Goal: Information Seeking & Learning: Learn about a topic

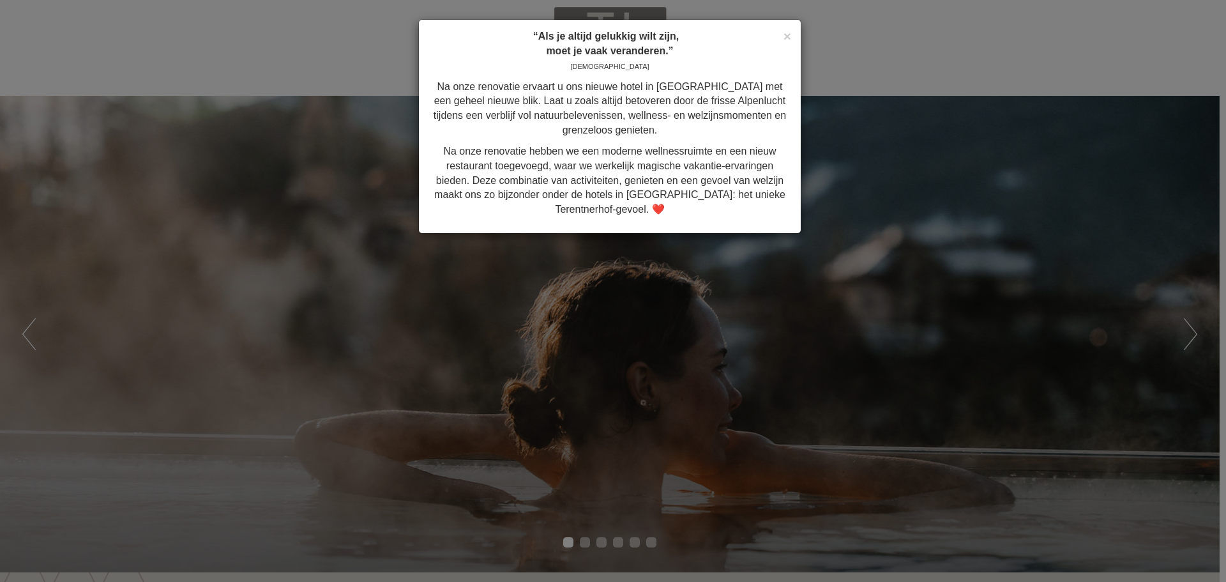
click at [1007, 242] on div "× “Als je altijd gelukkig wilt zijn, moet je vaak veranderen.” [DEMOGRAPHIC_DAT…" at bounding box center [613, 291] width 1226 height 582
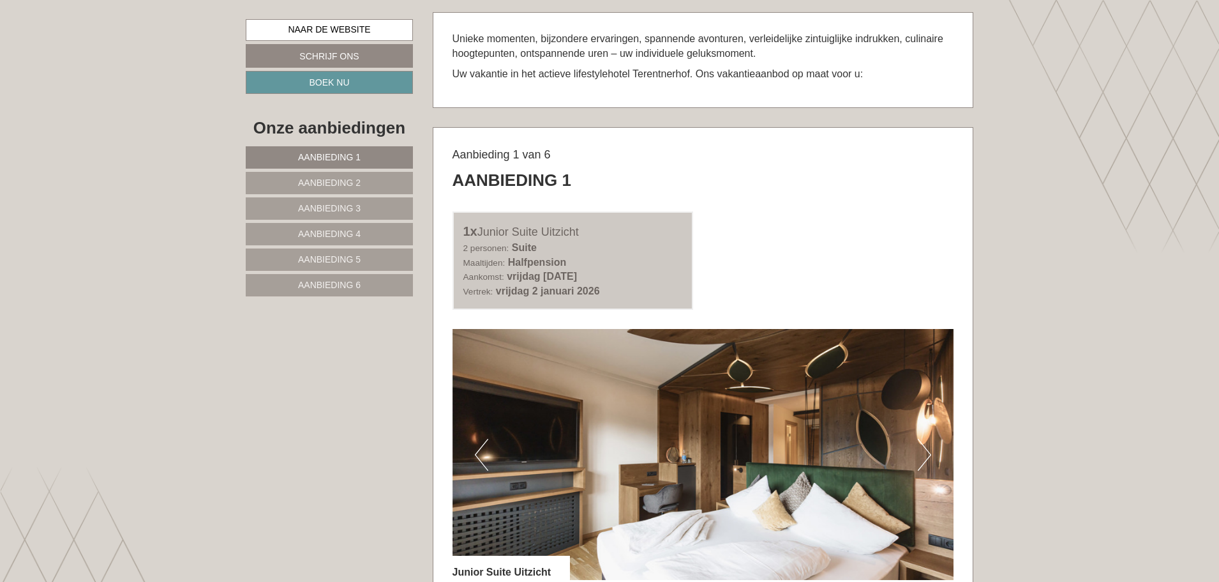
scroll to position [830, 0]
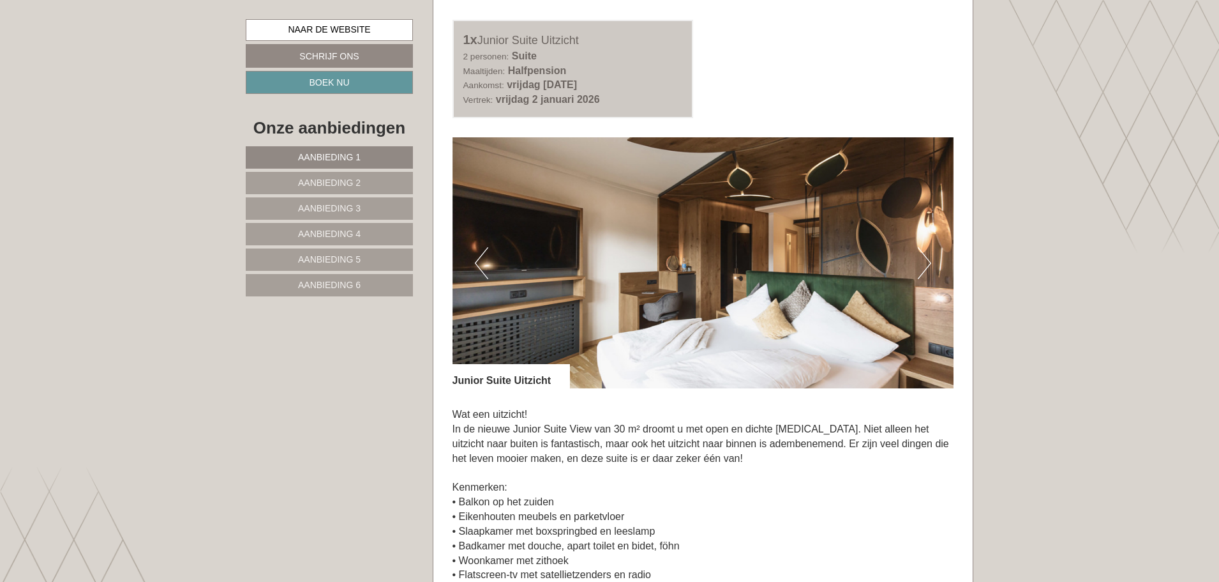
click at [921, 262] on button "Volgende" at bounding box center [924, 263] width 13 height 32
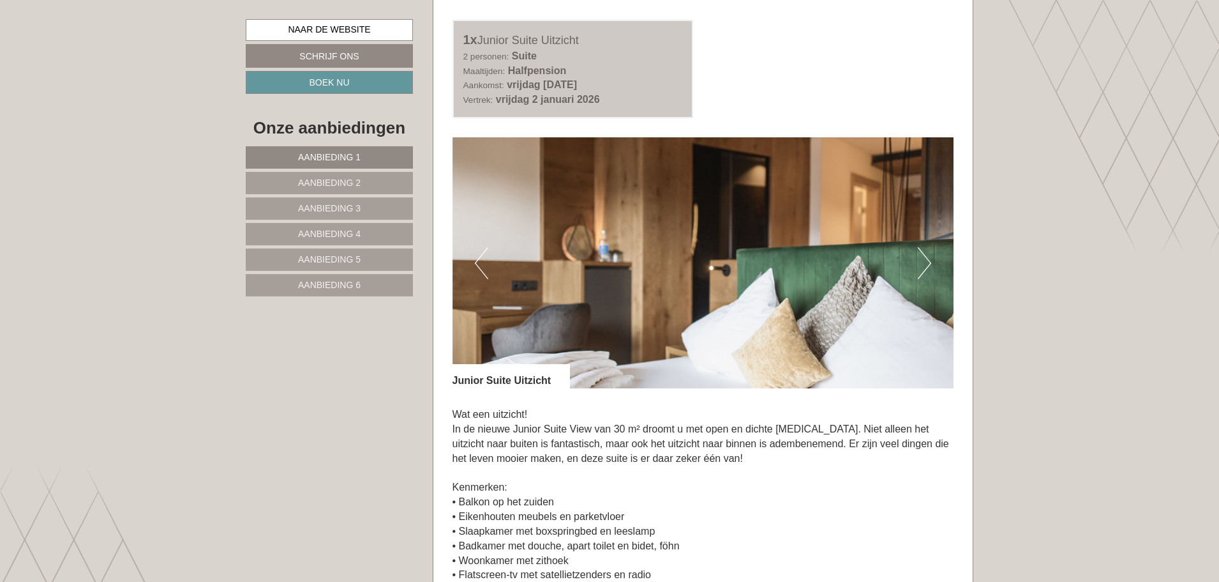
click at [921, 262] on button "Volgende" at bounding box center [924, 263] width 13 height 32
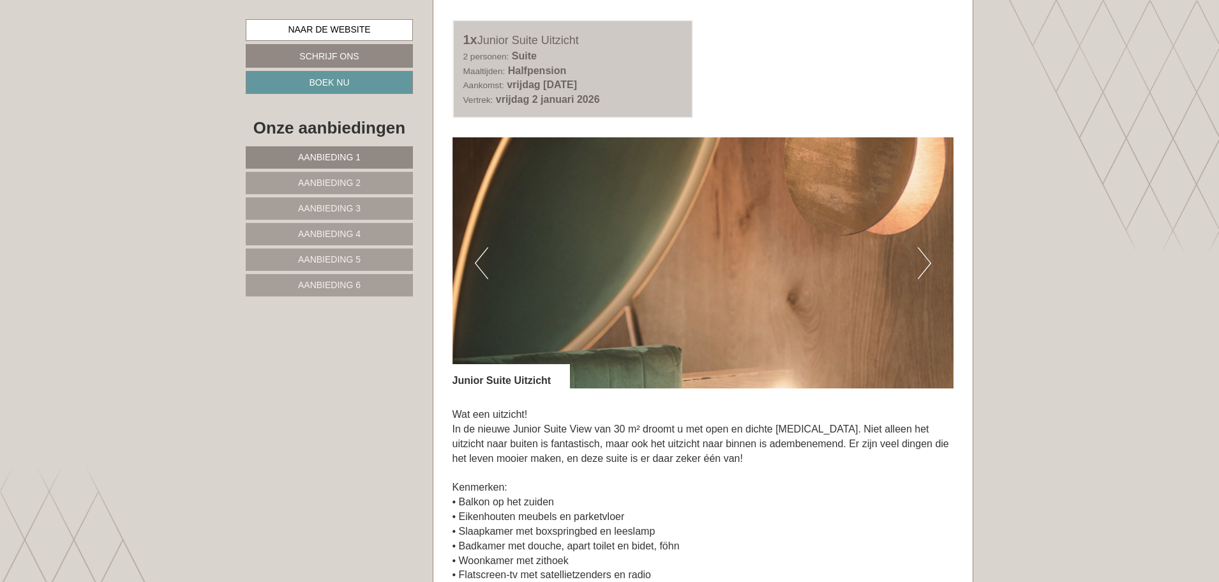
click at [921, 262] on button "Volgende" at bounding box center [924, 263] width 13 height 32
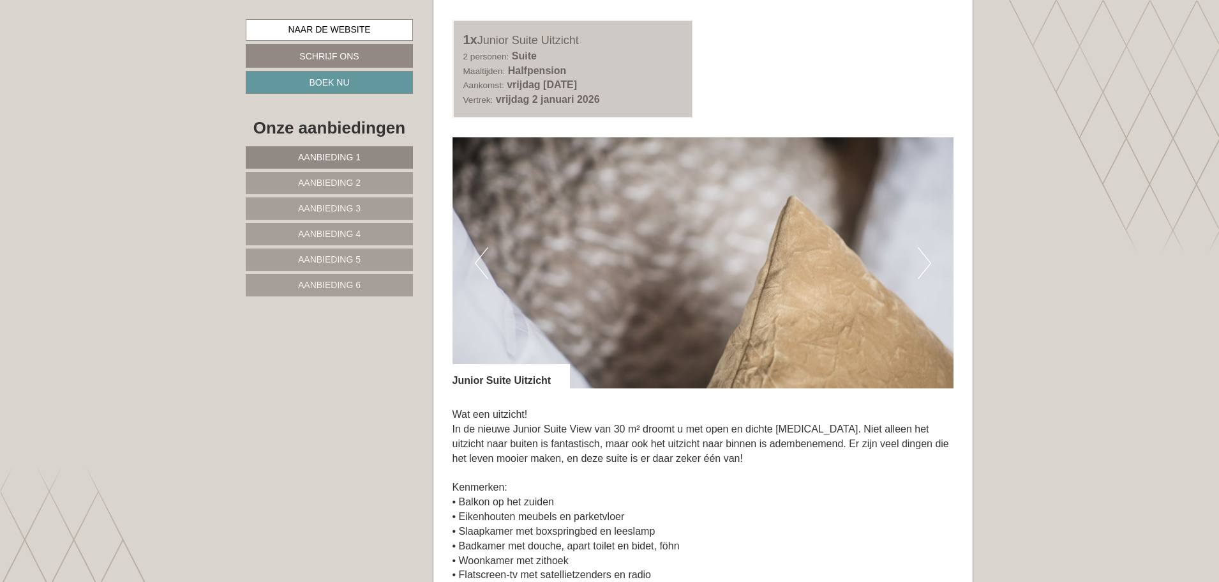
click at [921, 262] on button "Volgende" at bounding box center [924, 263] width 13 height 32
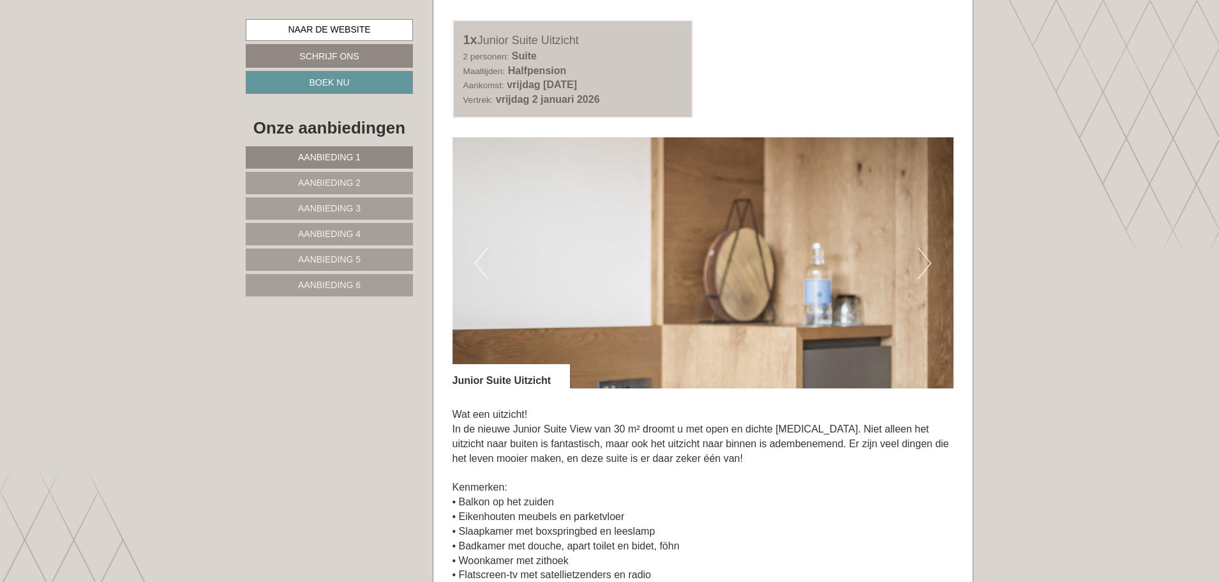
click at [921, 262] on button "Volgende" at bounding box center [924, 263] width 13 height 32
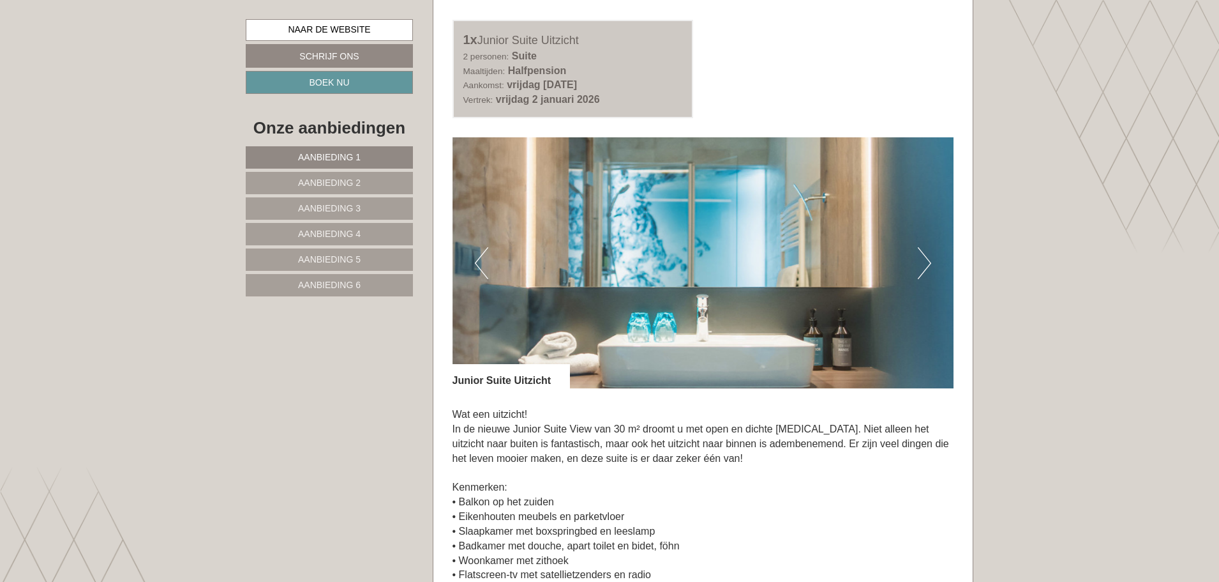
click at [921, 262] on button "Volgende" at bounding box center [924, 263] width 13 height 32
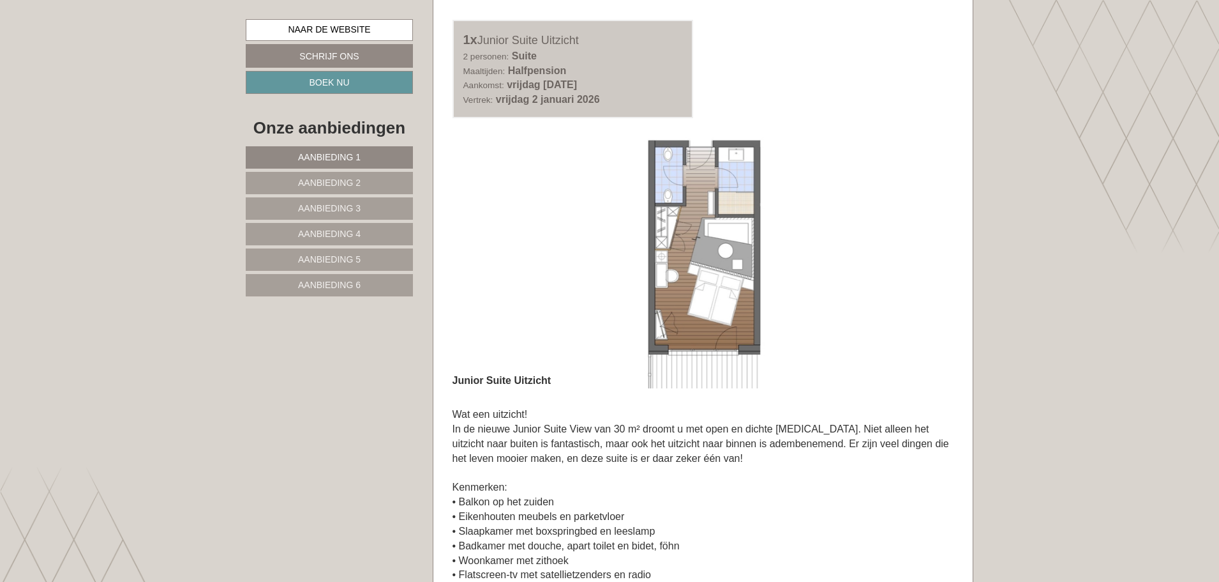
click at [921, 262] on button "Volgende" at bounding box center [924, 263] width 13 height 32
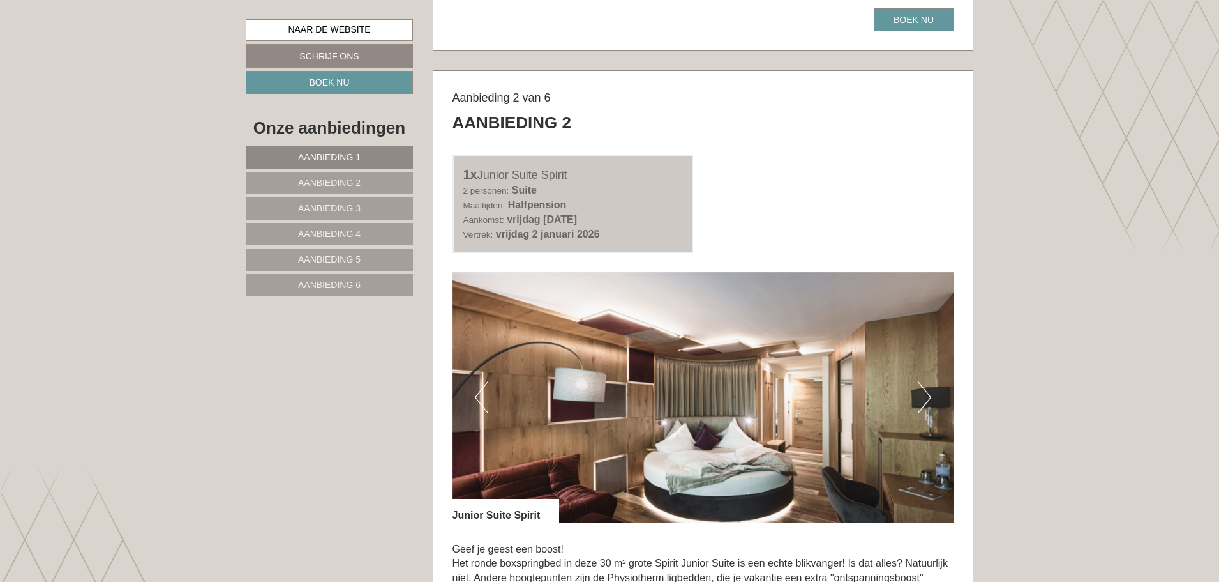
scroll to position [1660, 0]
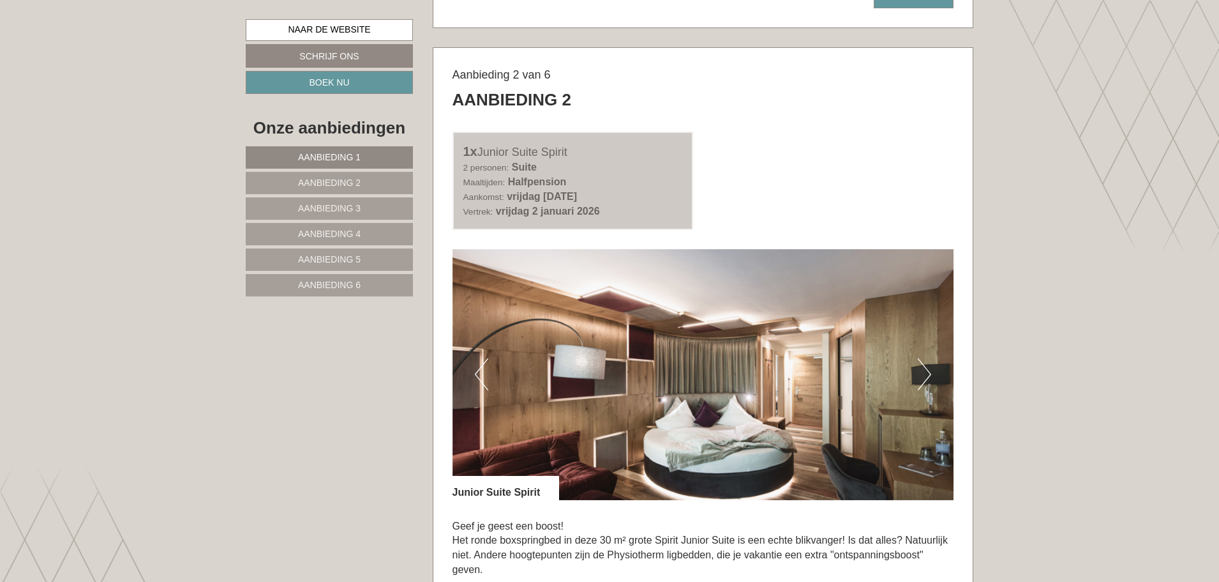
click at [924, 376] on button "Volgende" at bounding box center [924, 374] width 13 height 32
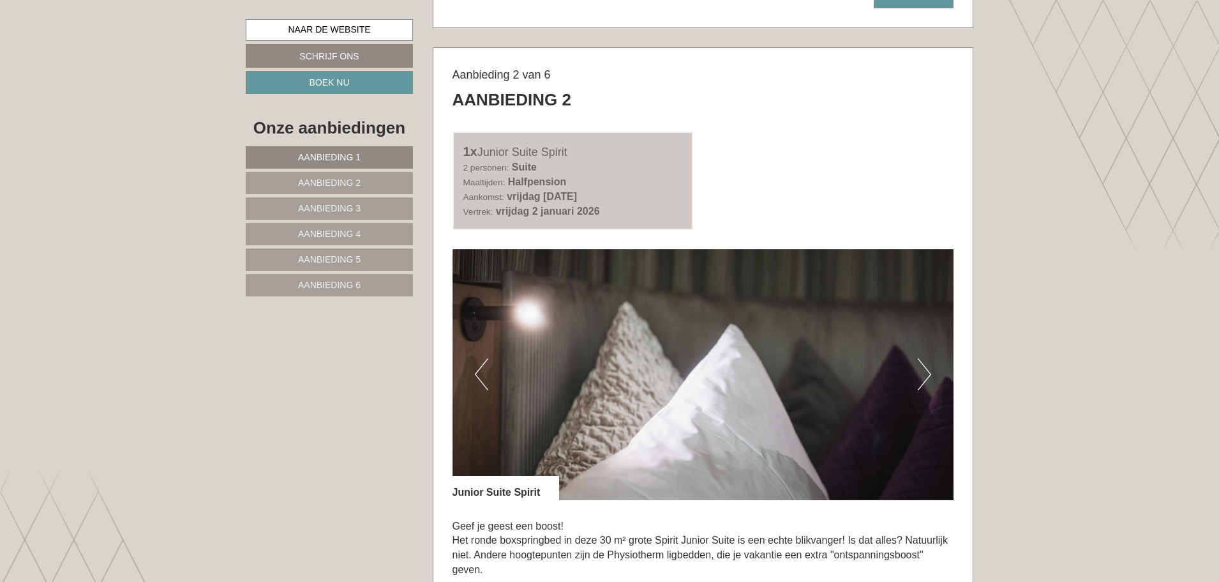
click at [924, 375] on button "Volgende" at bounding box center [924, 374] width 13 height 32
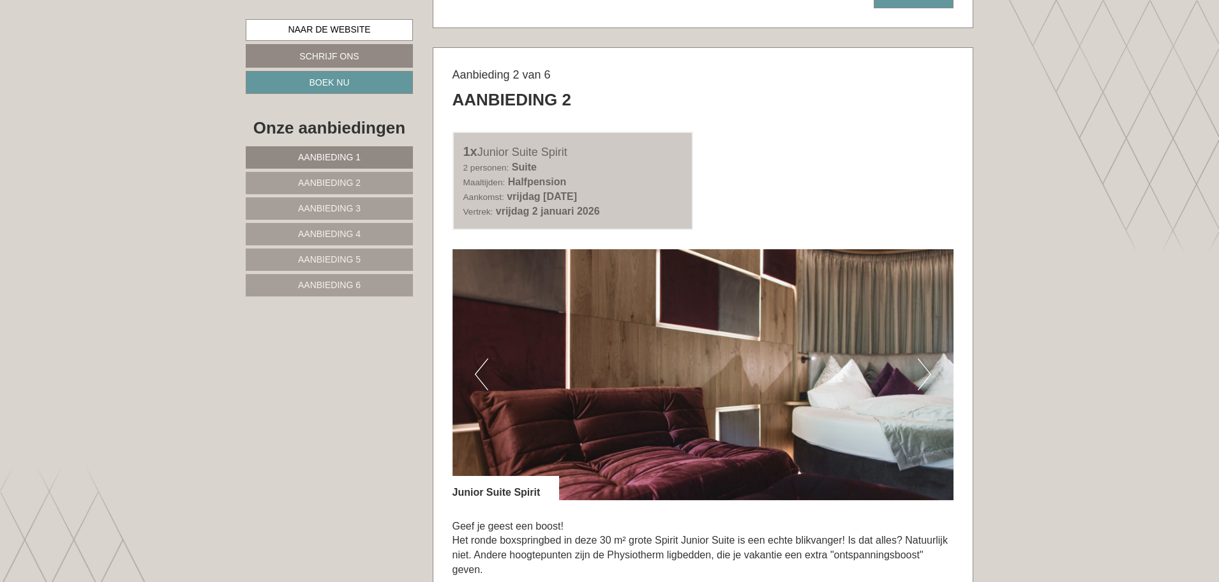
click at [924, 375] on button "Volgende" at bounding box center [924, 374] width 13 height 32
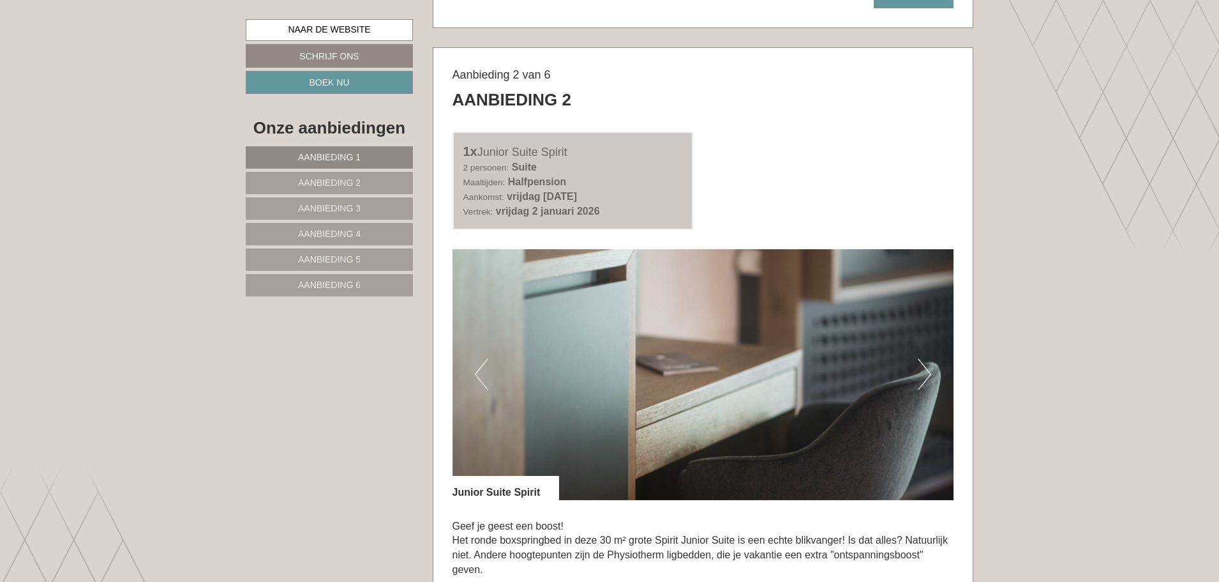
click at [924, 375] on button "Volgende" at bounding box center [924, 374] width 13 height 32
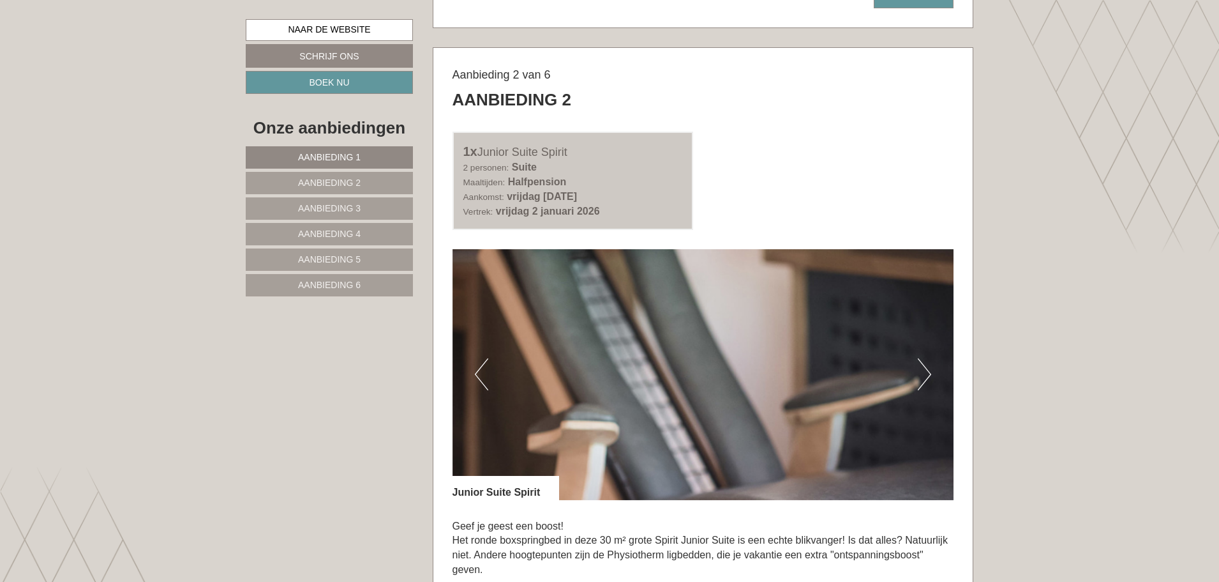
click at [924, 375] on button "Volgende" at bounding box center [924, 374] width 13 height 32
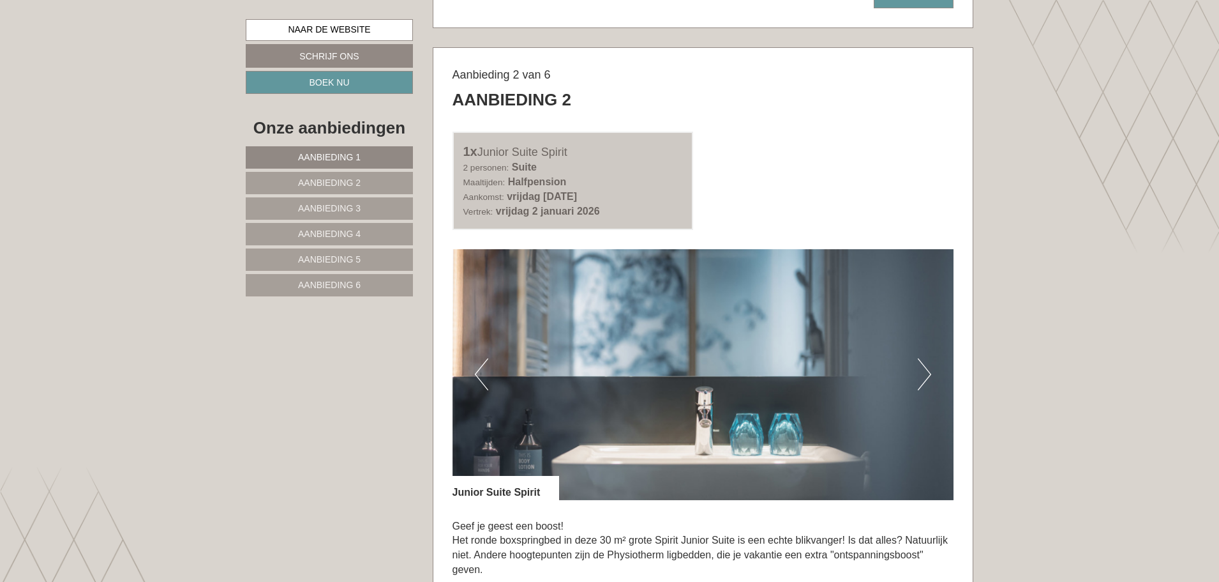
click at [924, 375] on button "Volgende" at bounding box center [924, 374] width 13 height 32
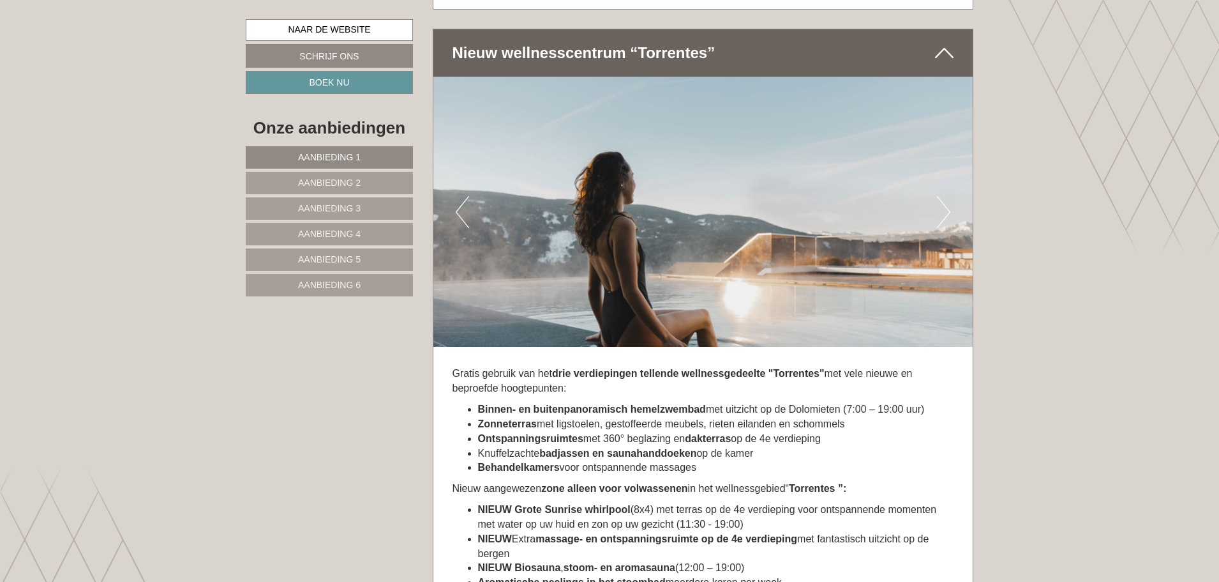
scroll to position [4980, 0]
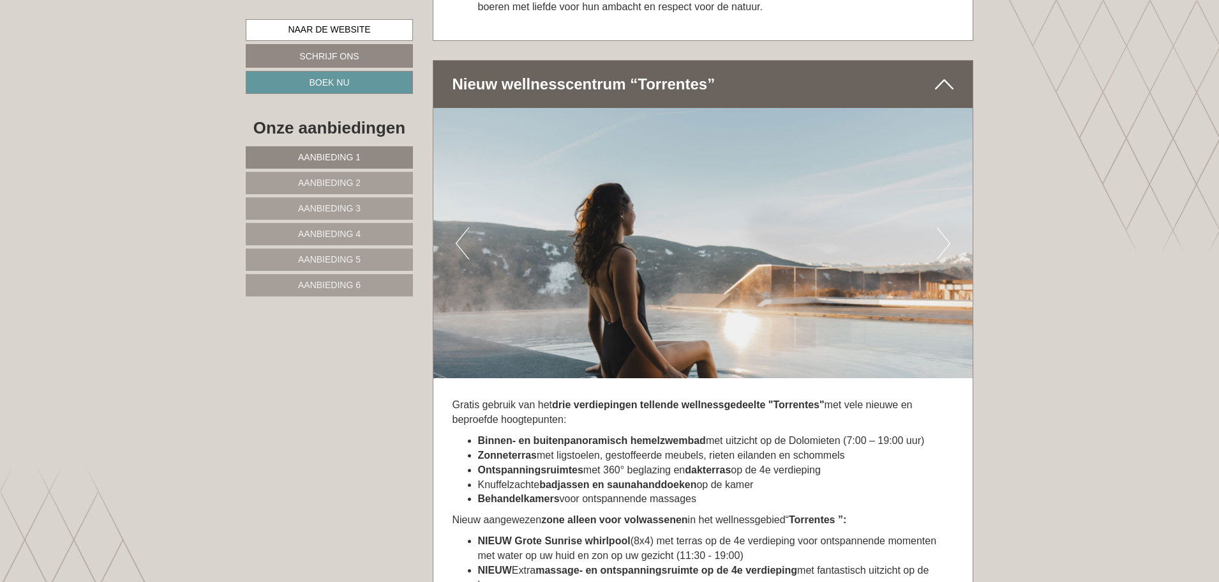
click at [935, 247] on img at bounding box center [703, 243] width 540 height 270
click at [940, 245] on button "Volgende" at bounding box center [943, 243] width 13 height 32
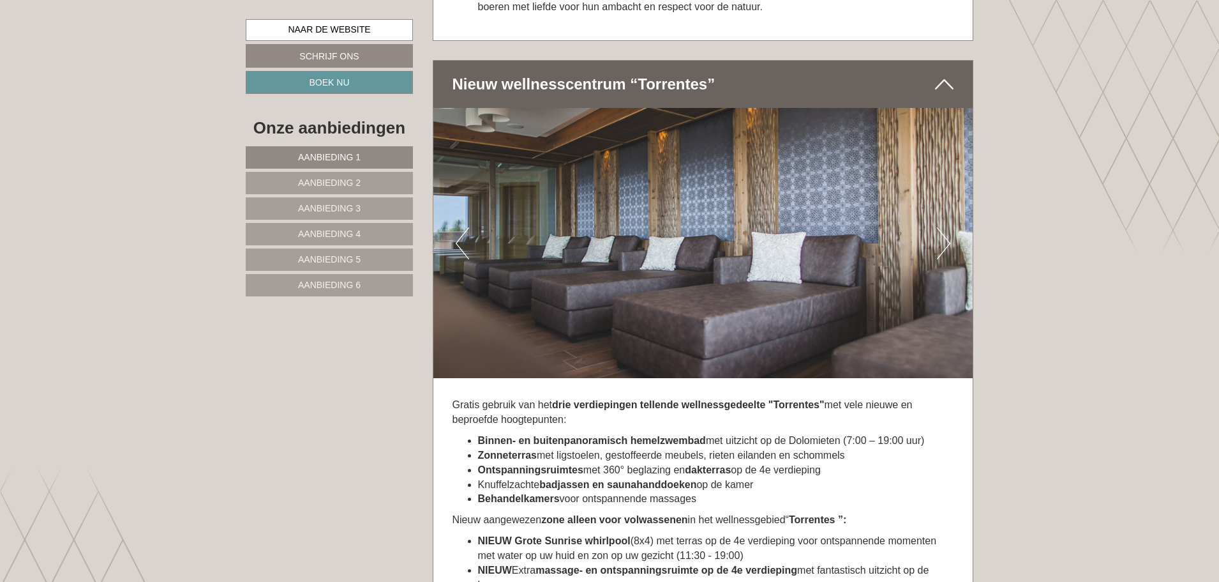
click at [940, 245] on button "Volgende" at bounding box center [943, 243] width 13 height 32
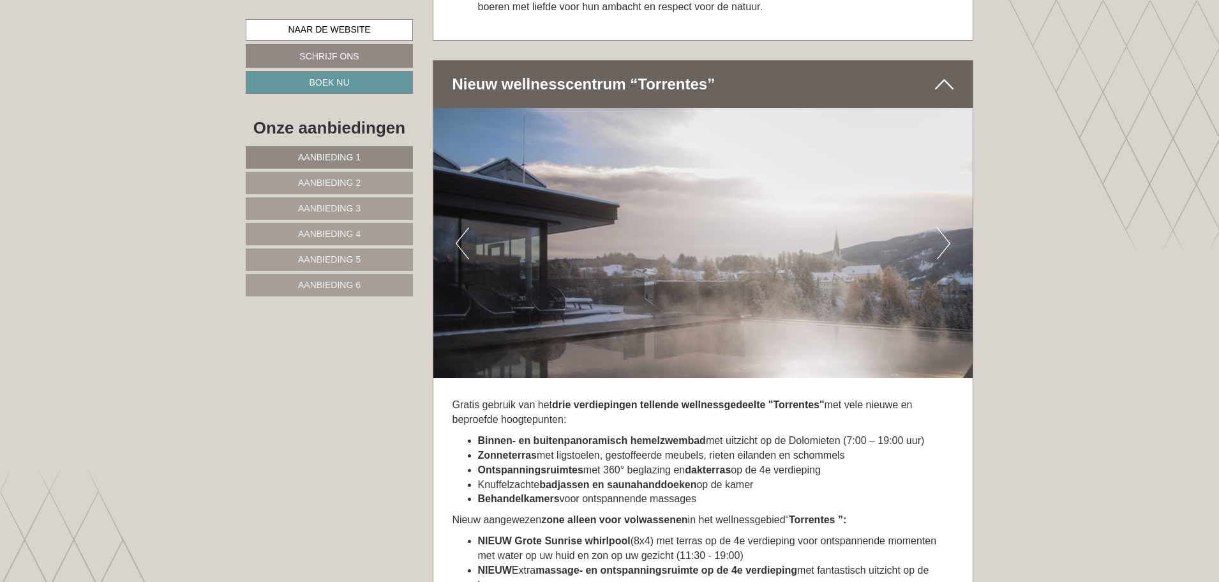
click at [940, 245] on button "Volgende" at bounding box center [943, 243] width 13 height 32
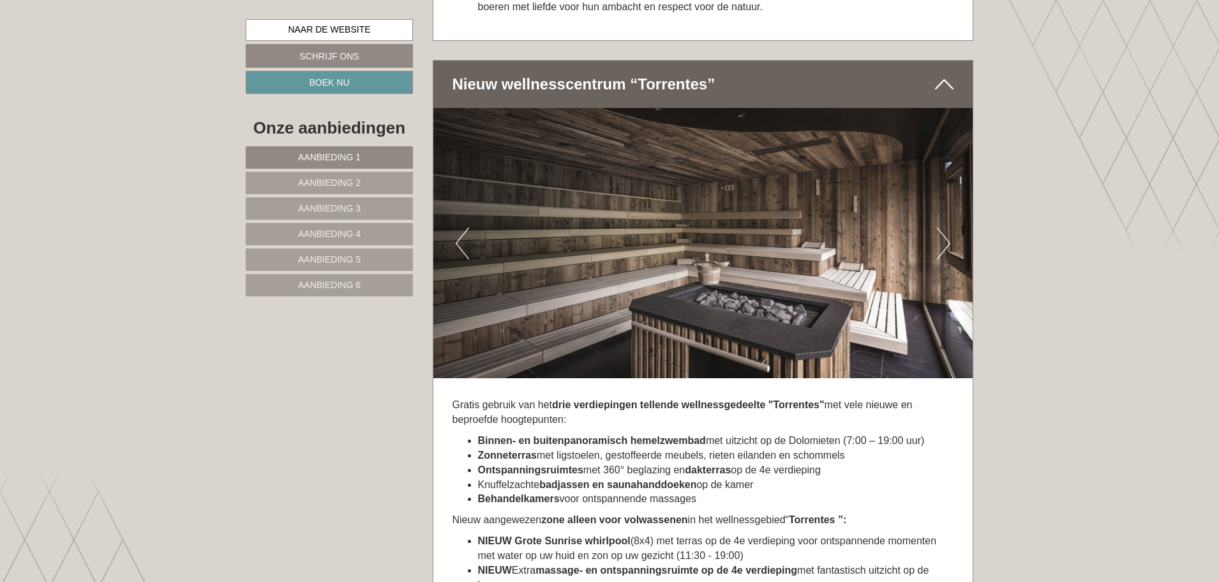
click at [940, 245] on button "Volgende" at bounding box center [943, 243] width 13 height 32
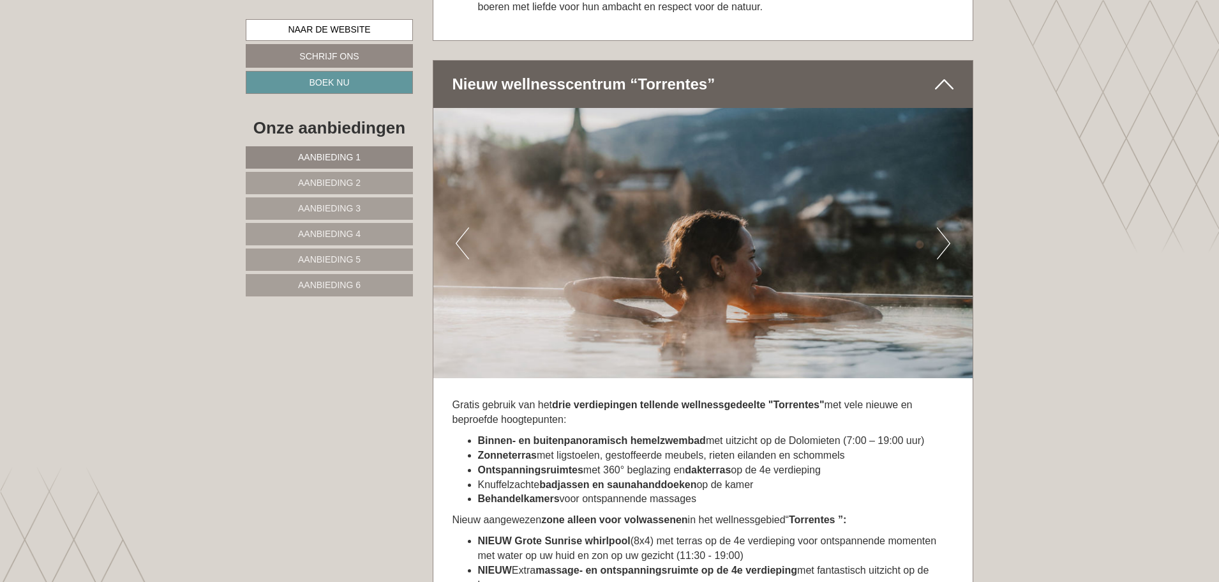
click at [940, 245] on button "Volgende" at bounding box center [943, 243] width 13 height 32
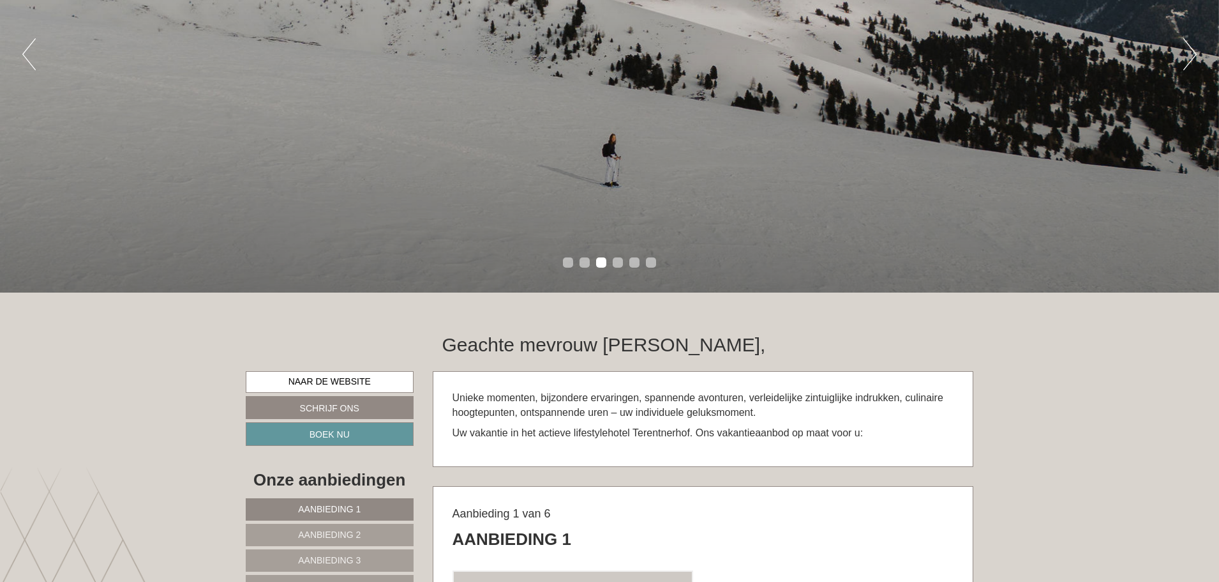
scroll to position [0, 0]
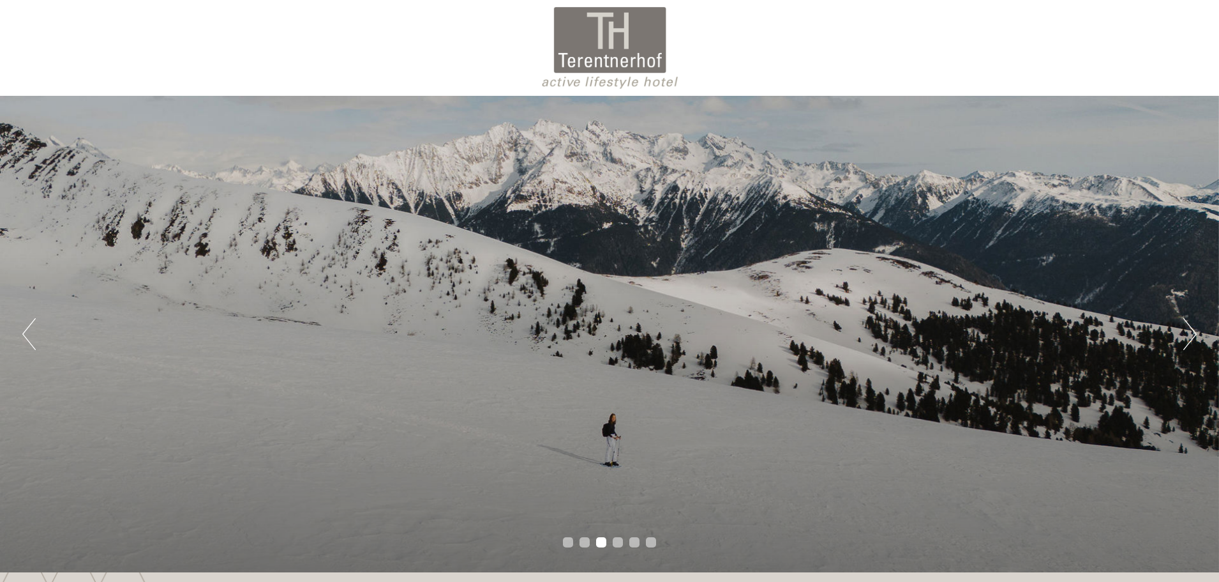
click at [577, 49] on div at bounding box center [609, 47] width 715 height 83
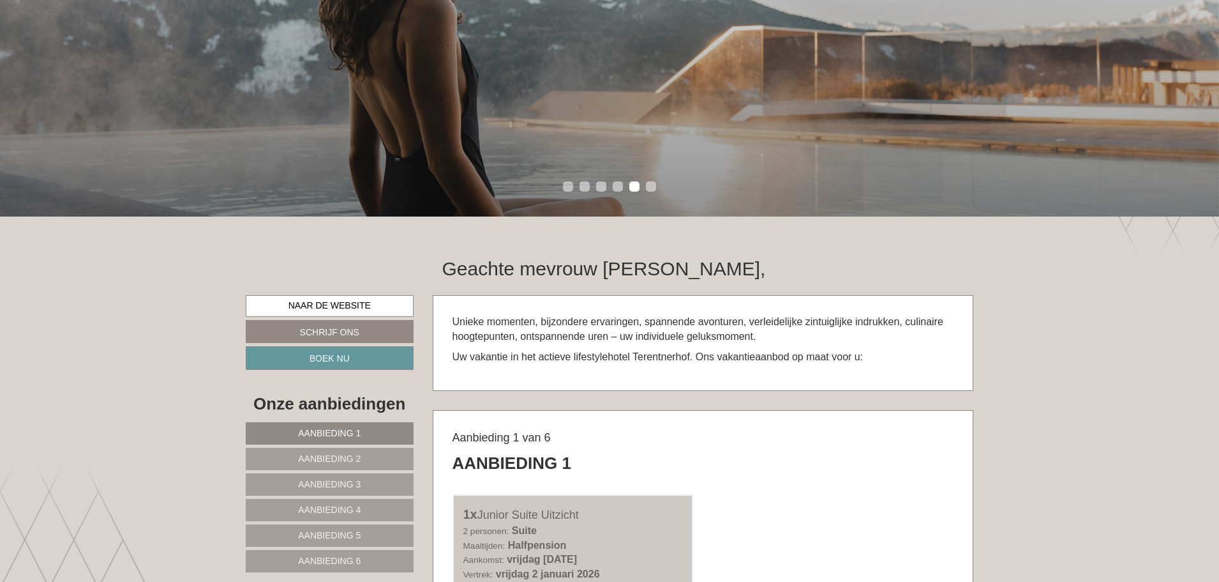
scroll to position [383, 0]
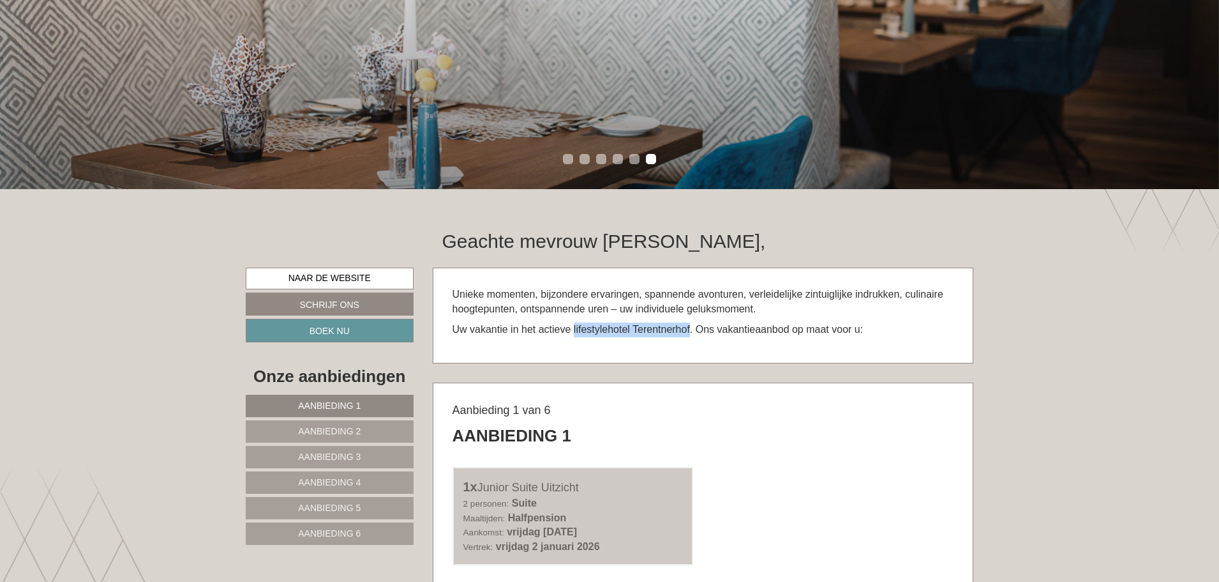
drag, startPoint x: 574, startPoint y: 329, endPoint x: 691, endPoint y: 325, distance: 117.5
click at [691, 325] on font "Uw vakantie in het actieve lifestylehotel Terentnerhof. Ons vakantieaanbod op m…" at bounding box center [658, 329] width 411 height 11
copy font "lifestylehotel Terentnerhof"
